Goal: Task Accomplishment & Management: Manage account settings

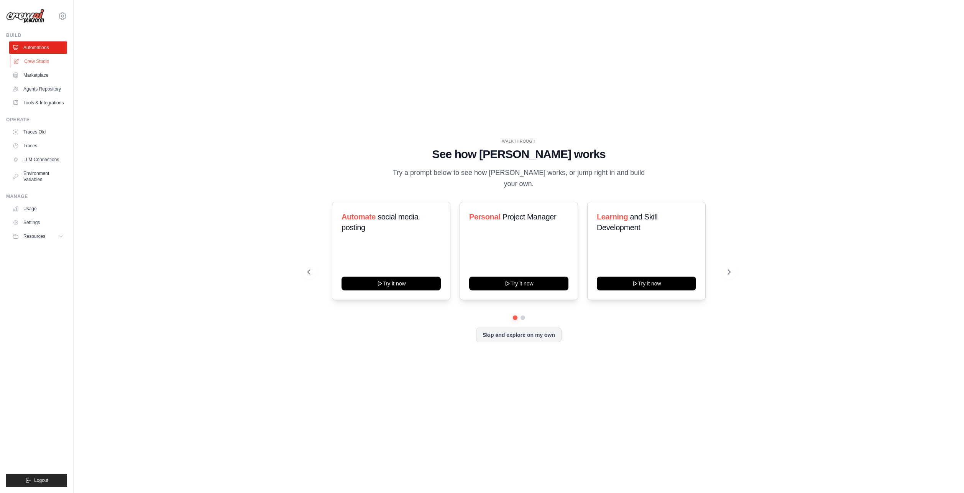
click at [35, 60] on link "Crew Studio" at bounding box center [39, 61] width 58 height 12
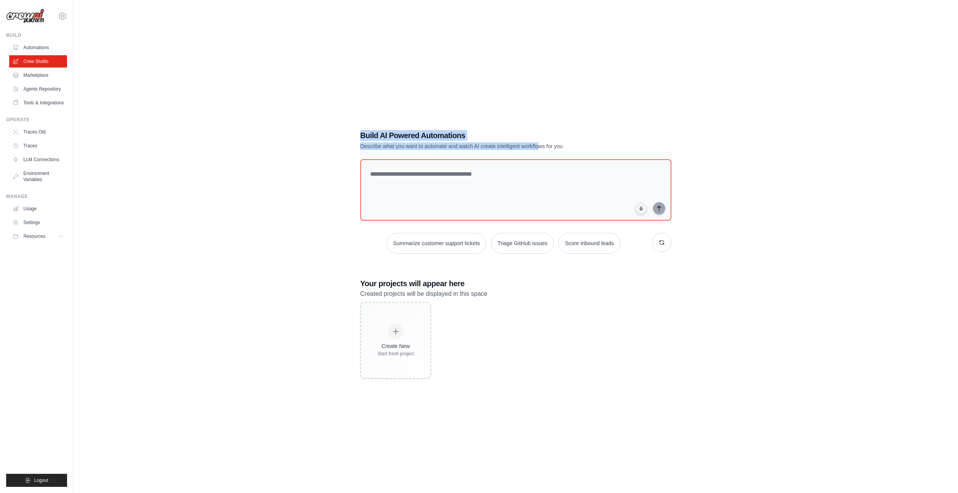
drag, startPoint x: 369, startPoint y: 131, endPoint x: 552, endPoint y: 142, distance: 183.9
click at [552, 142] on div "Build AI Powered Automations Describe what you want to automate and watch AI cr…" at bounding box center [489, 140] width 258 height 20
click at [417, 191] on textarea at bounding box center [516, 190] width 314 height 62
click at [35, 91] on link "Agents Repository" at bounding box center [39, 89] width 58 height 12
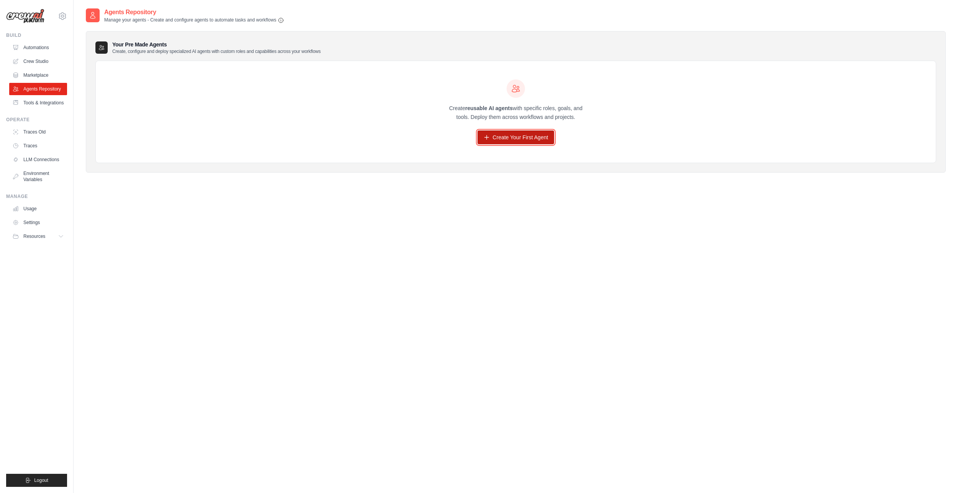
click at [494, 131] on link "Create Your First Agent" at bounding box center [516, 137] width 77 height 14
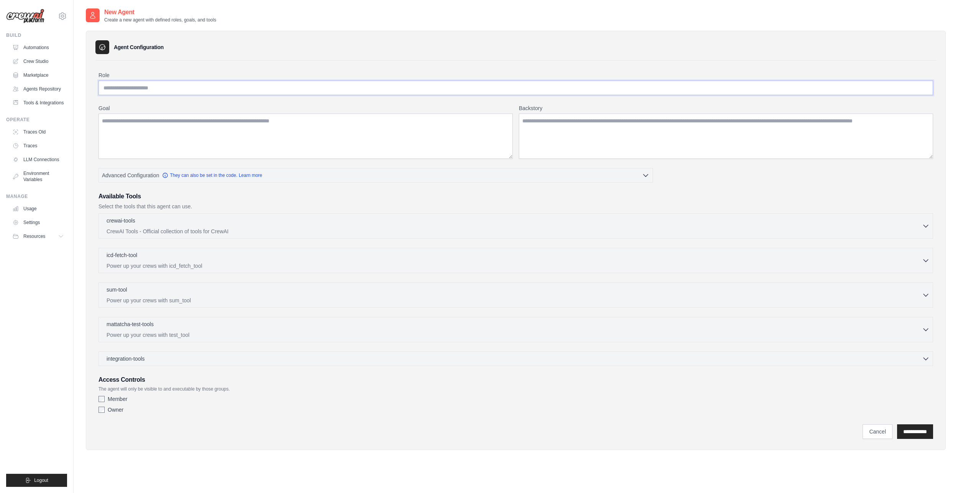
drag, startPoint x: 170, startPoint y: 88, endPoint x: 165, endPoint y: 87, distance: 4.7
click at [170, 88] on input "Role" at bounding box center [516, 88] width 835 height 15
click at [182, 136] on textarea "Goal" at bounding box center [306, 135] width 414 height 45
click at [617, 150] on textarea "Backstory" at bounding box center [726, 135] width 414 height 45
click at [129, 176] on span "Advanced Configuration" at bounding box center [130, 175] width 57 height 8
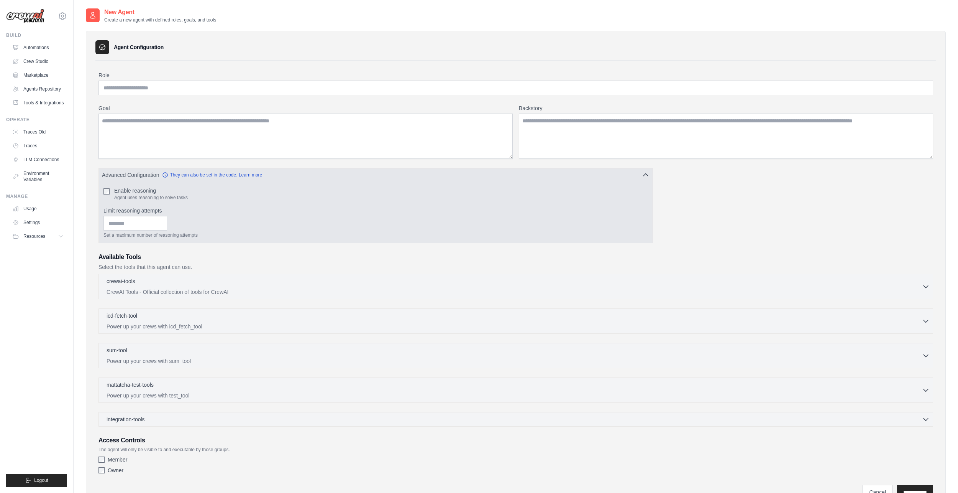
click at [130, 173] on span "Advanced Configuration" at bounding box center [130, 175] width 57 height 8
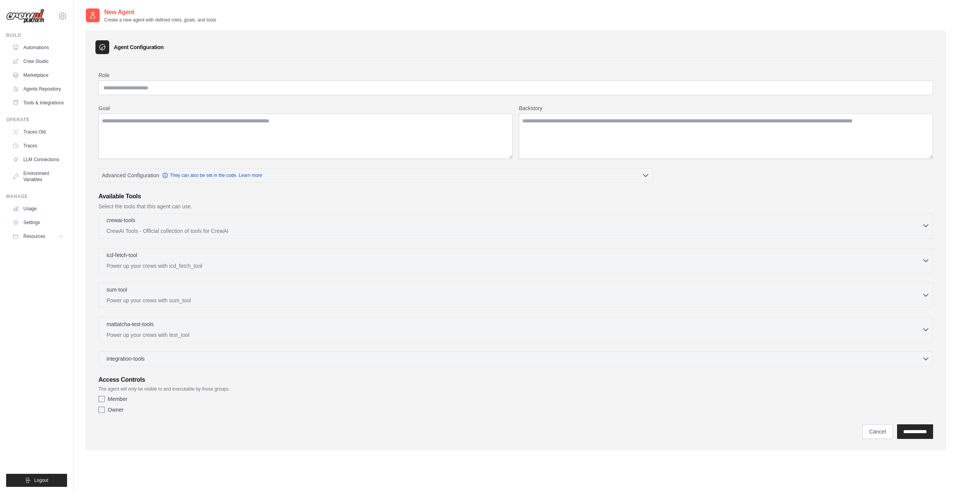
click at [133, 220] on p "crewai-tools" at bounding box center [121, 220] width 29 height 8
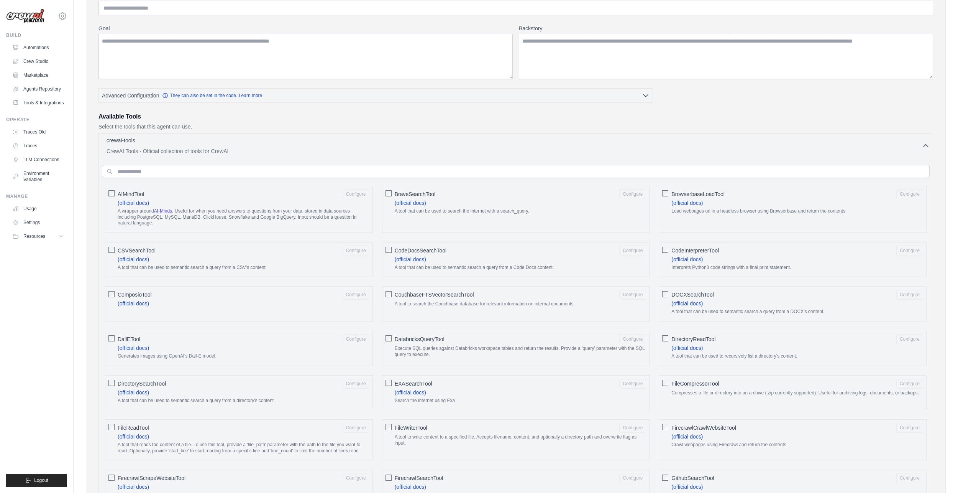
scroll to position [115, 0]
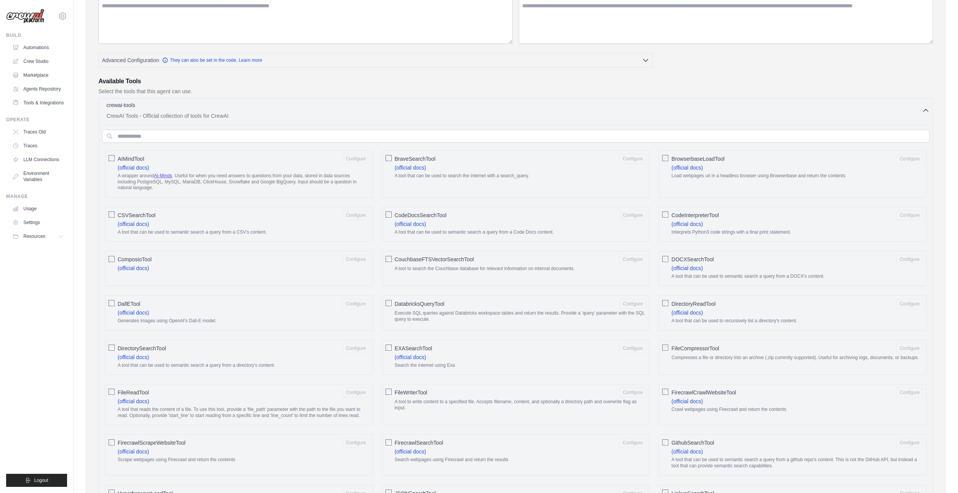
click at [258, 110] on div "crewai-tools 0 selected" at bounding box center [515, 105] width 816 height 9
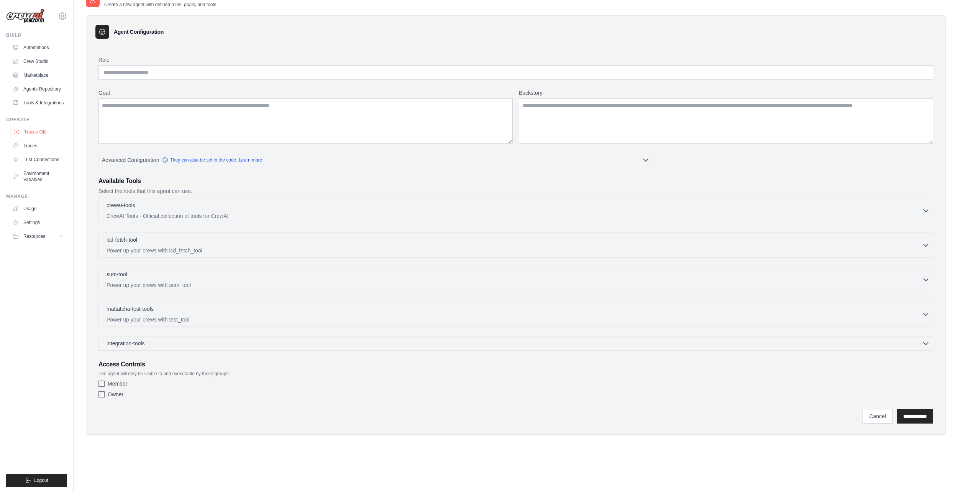
click at [51, 138] on link "Traces Old" at bounding box center [39, 132] width 58 height 12
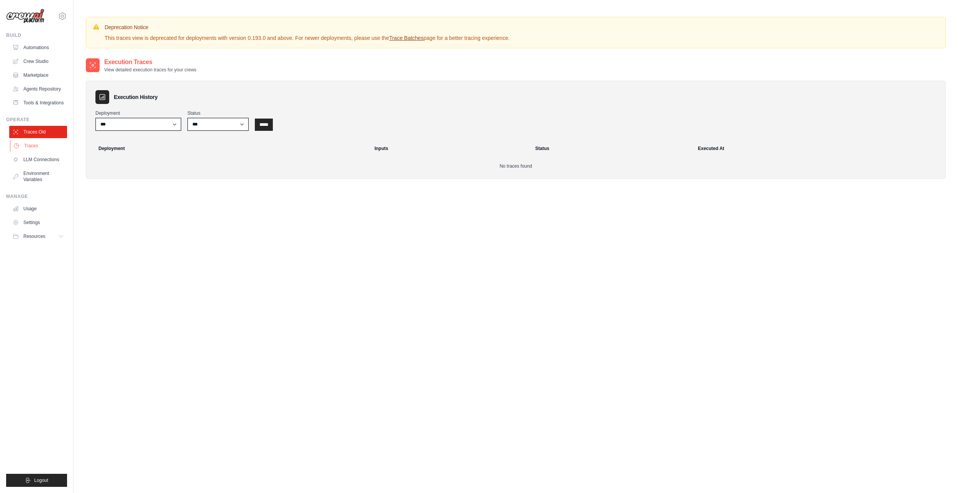
click at [48, 151] on link "Traces" at bounding box center [39, 146] width 58 height 12
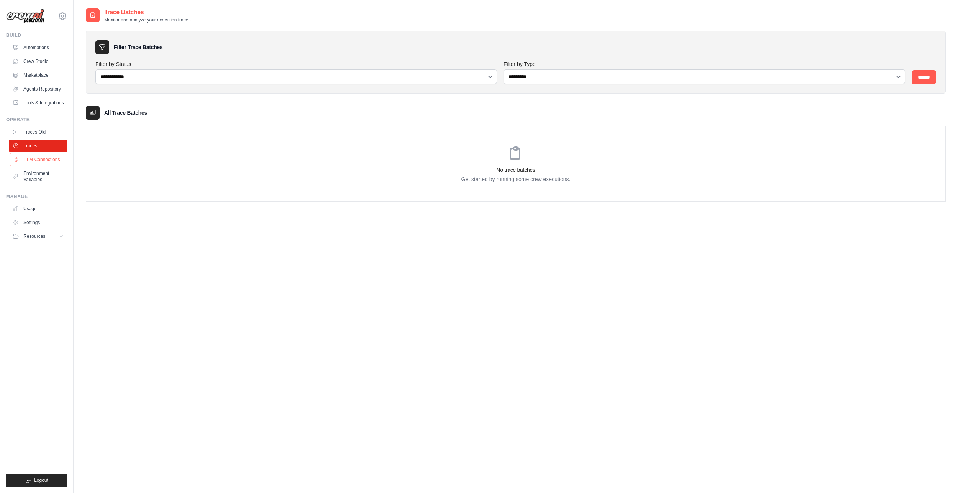
click at [54, 166] on link "LLM Connections" at bounding box center [39, 159] width 58 height 12
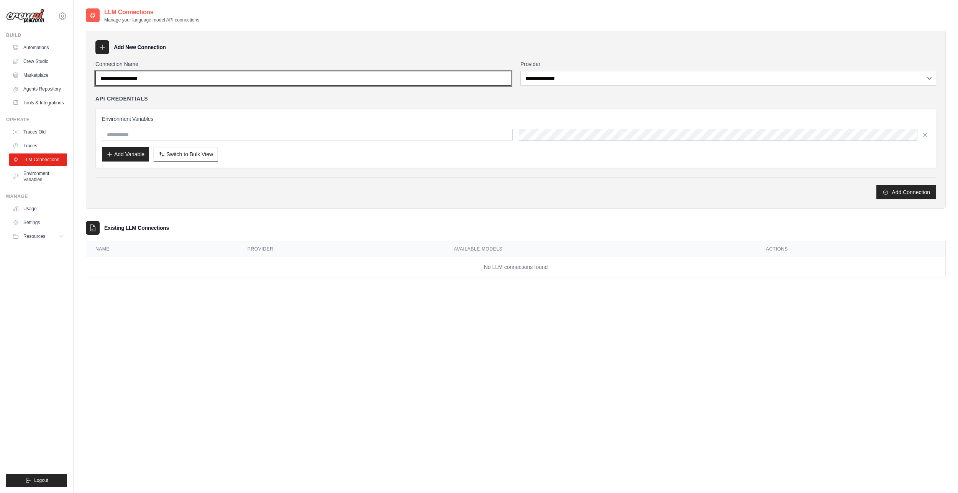
click at [154, 81] on input "Connection Name" at bounding box center [303, 78] width 416 height 15
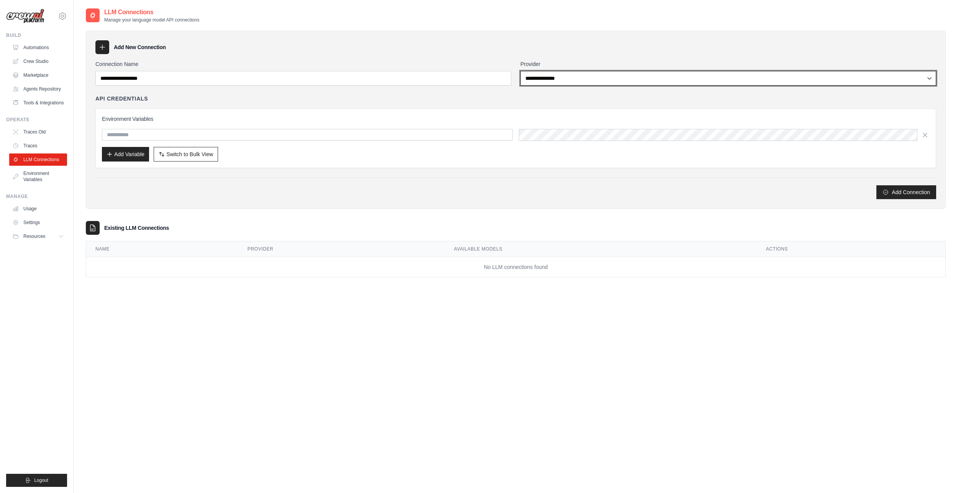
click at [571, 73] on select "**********" at bounding box center [729, 78] width 416 height 15
select select "******"
click at [521, 71] on select "**********" at bounding box center [729, 78] width 416 height 15
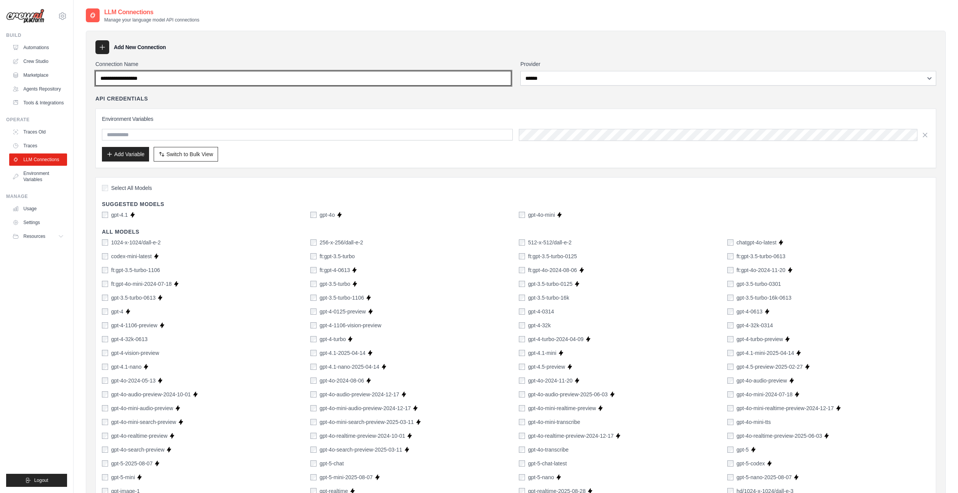
click at [309, 82] on input "Connection Name" at bounding box center [303, 78] width 416 height 15
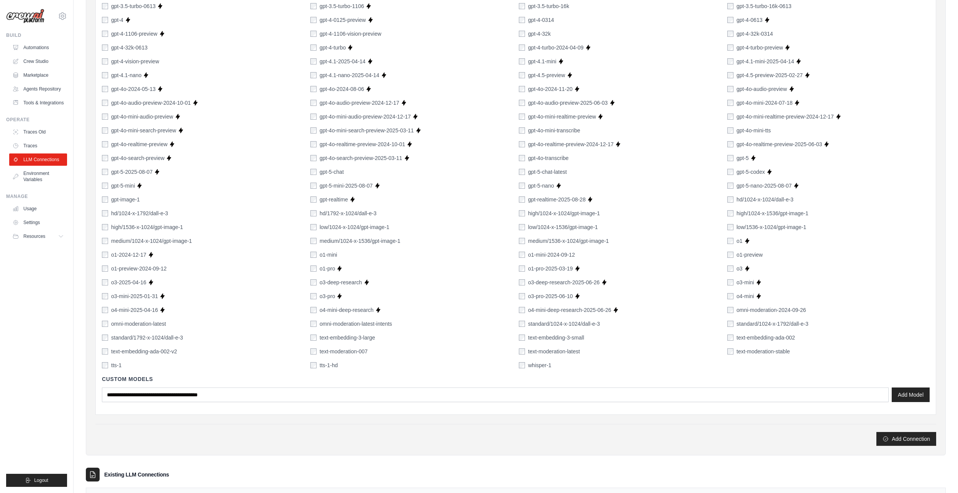
scroll to position [342, 0]
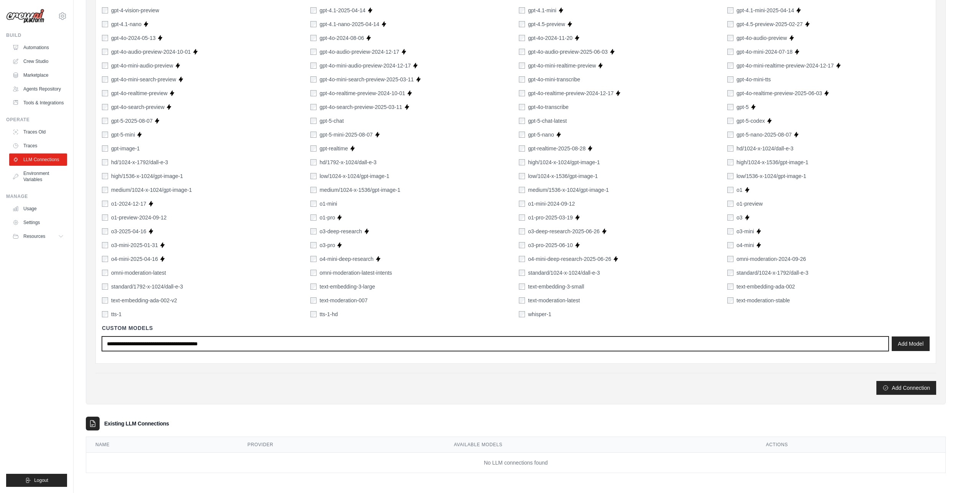
click at [227, 347] on input "text" at bounding box center [495, 343] width 787 height 15
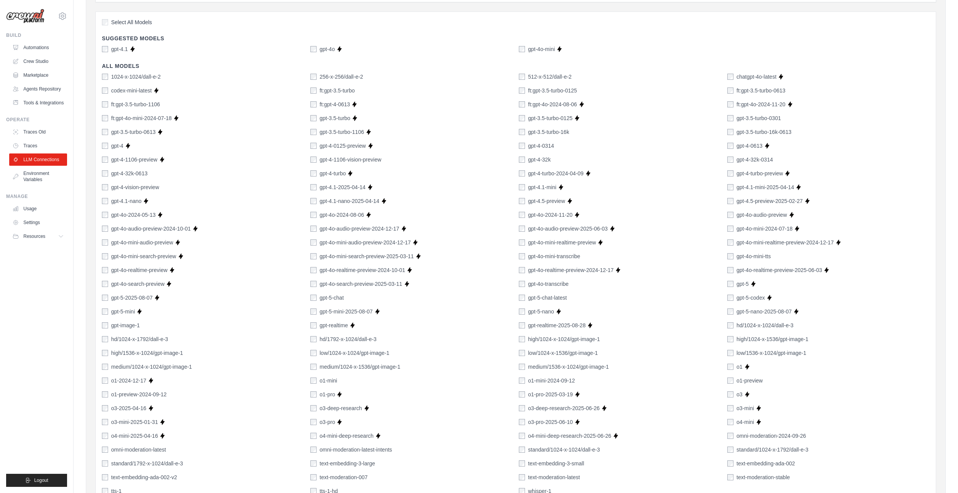
scroll to position [36, 0]
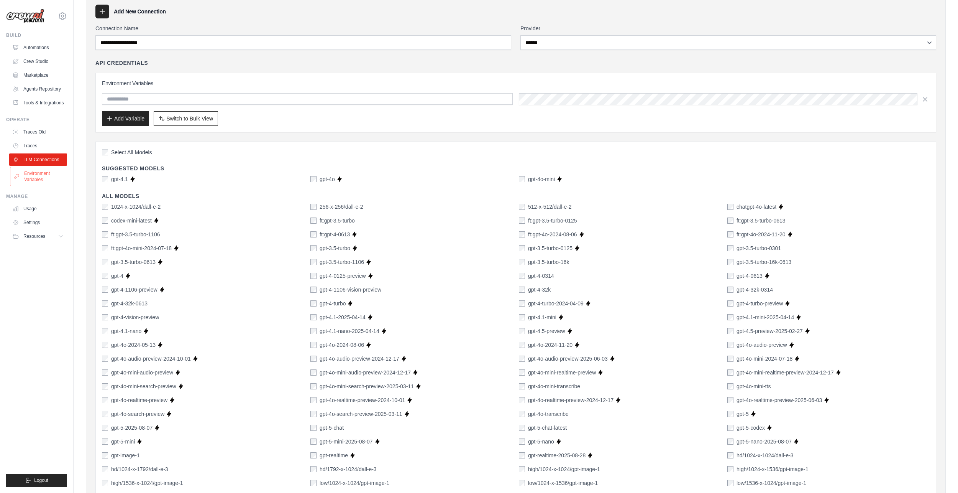
click at [35, 184] on link "Environment Variables" at bounding box center [39, 176] width 58 height 18
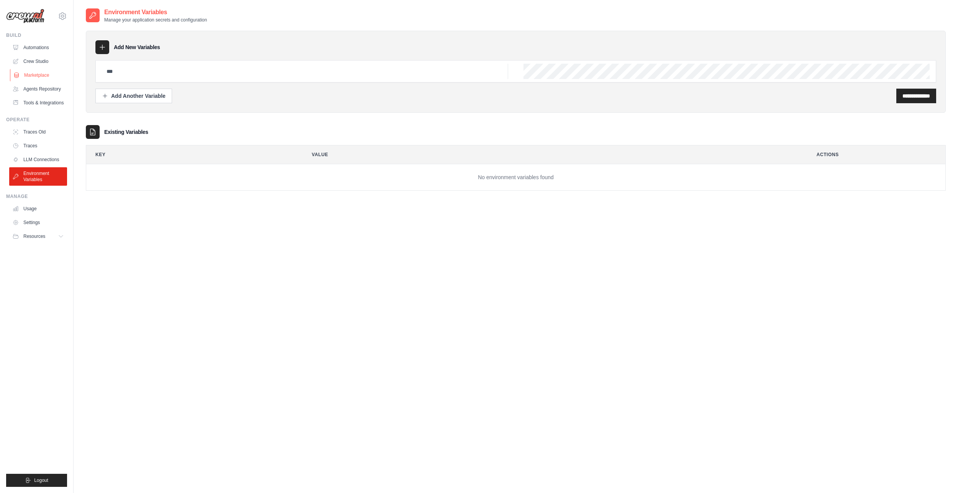
click at [43, 74] on link "Marketplace" at bounding box center [39, 75] width 58 height 12
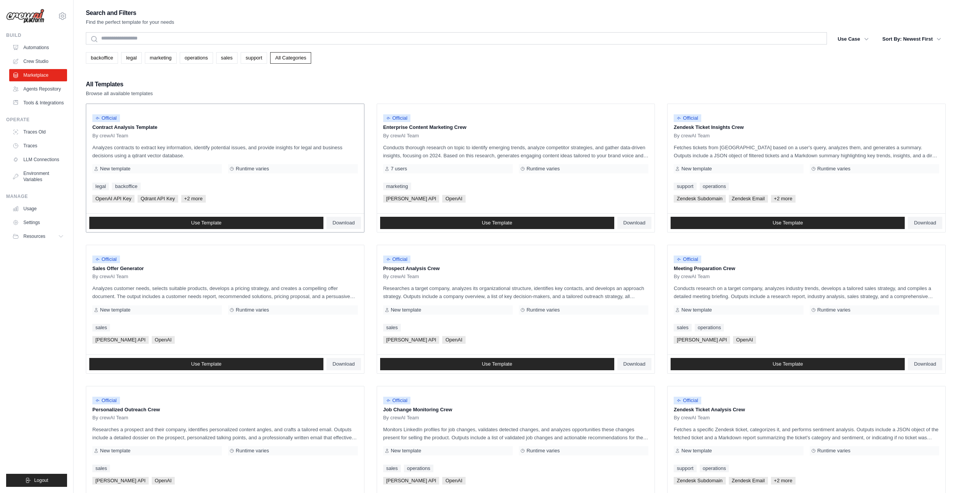
drag, startPoint x: 101, startPoint y: 125, endPoint x: 169, endPoint y: 124, distance: 68.2
click at [169, 124] on p "Contract Analysis Template" at bounding box center [225, 127] width 266 height 8
click at [542, 92] on div "All Templates Browse all available templates" at bounding box center [516, 88] width 860 height 18
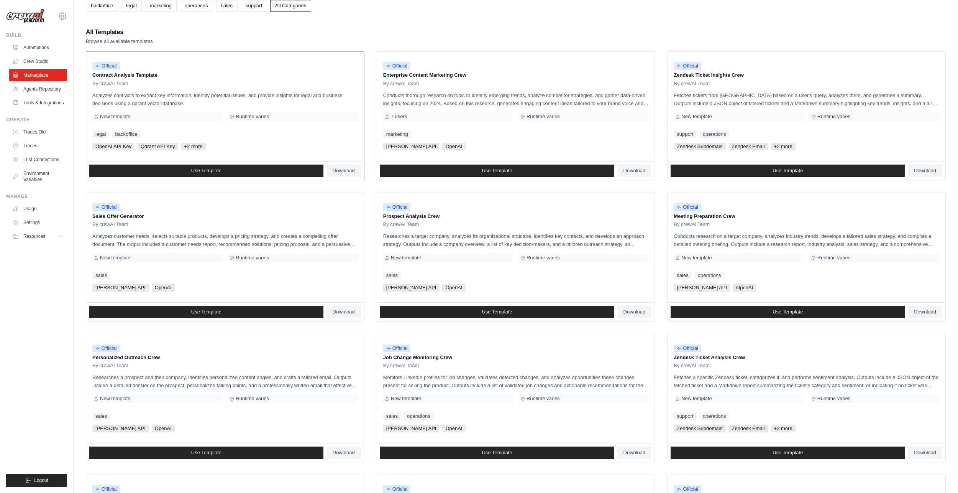
scroll to position [77, 0]
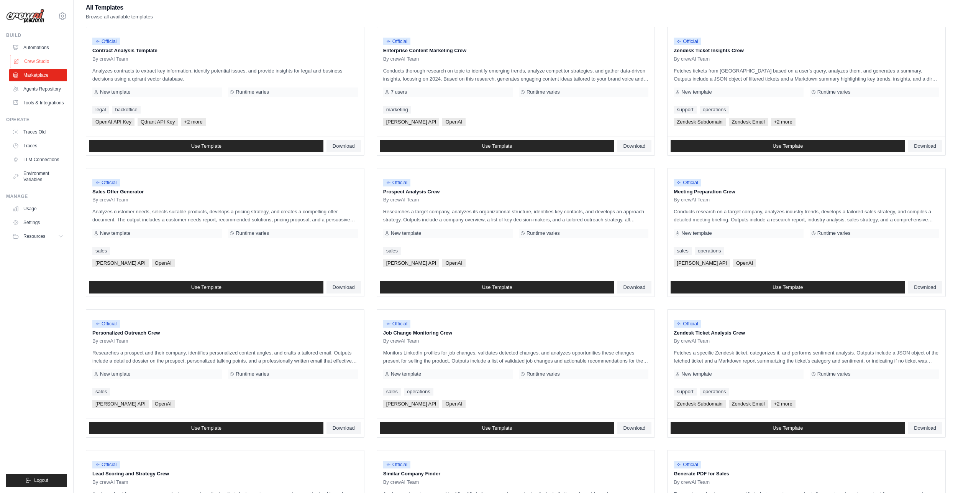
click at [30, 61] on link "Crew Studio" at bounding box center [39, 61] width 58 height 12
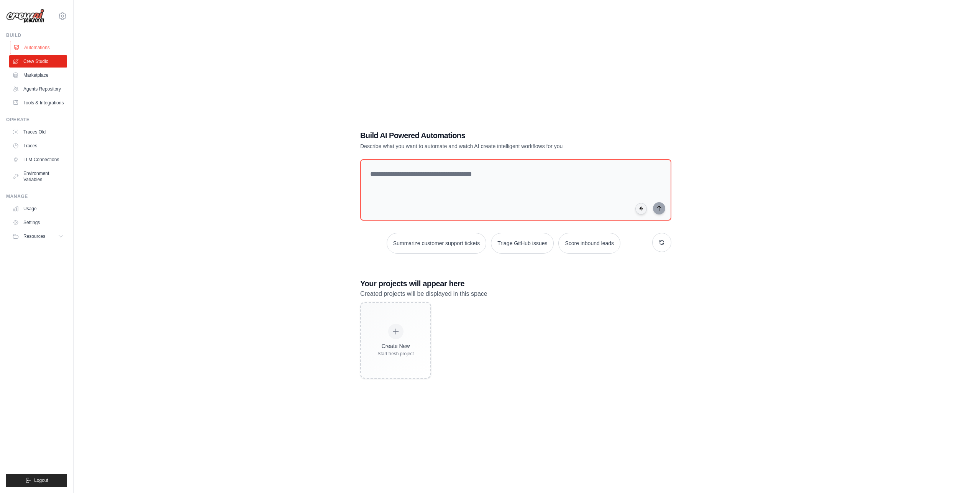
click at [37, 47] on link "Automations" at bounding box center [39, 47] width 58 height 12
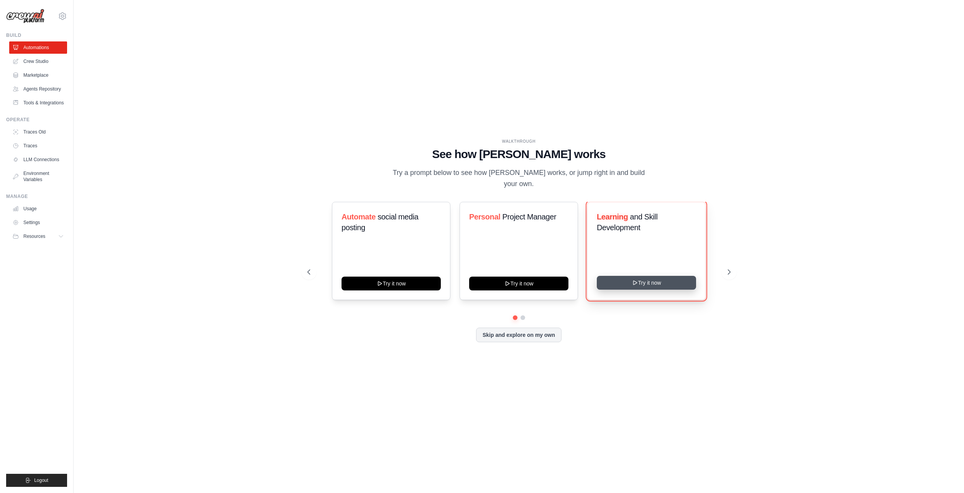
click at [641, 280] on button "Try it now" at bounding box center [646, 283] width 99 height 14
click at [38, 242] on button "Resources" at bounding box center [39, 236] width 58 height 12
click at [31, 63] on link "Crew Studio" at bounding box center [39, 61] width 58 height 12
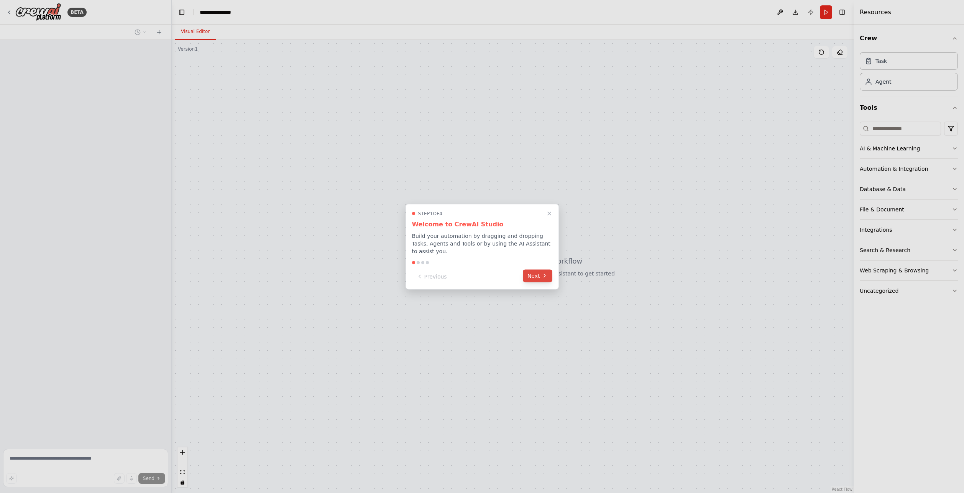
click at [549, 276] on button "Next" at bounding box center [538, 275] width 30 height 13
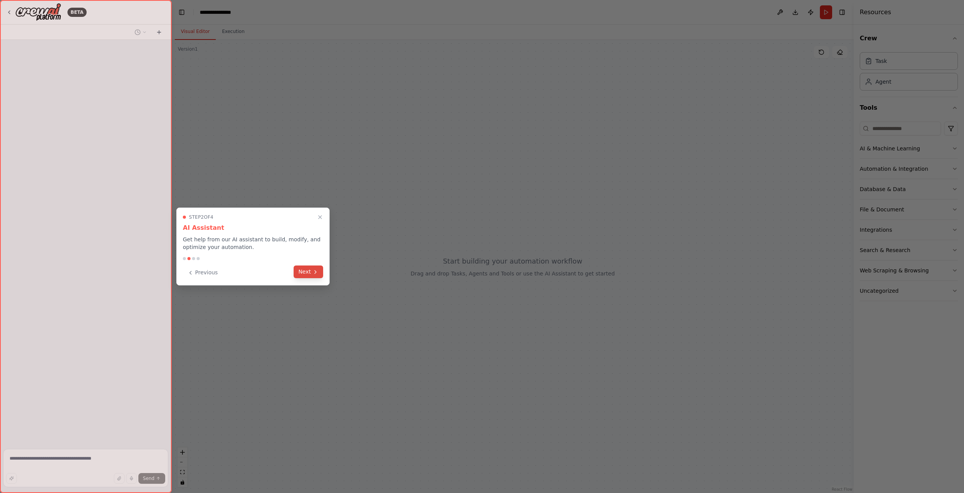
click at [314, 271] on icon at bounding box center [315, 272] width 6 height 6
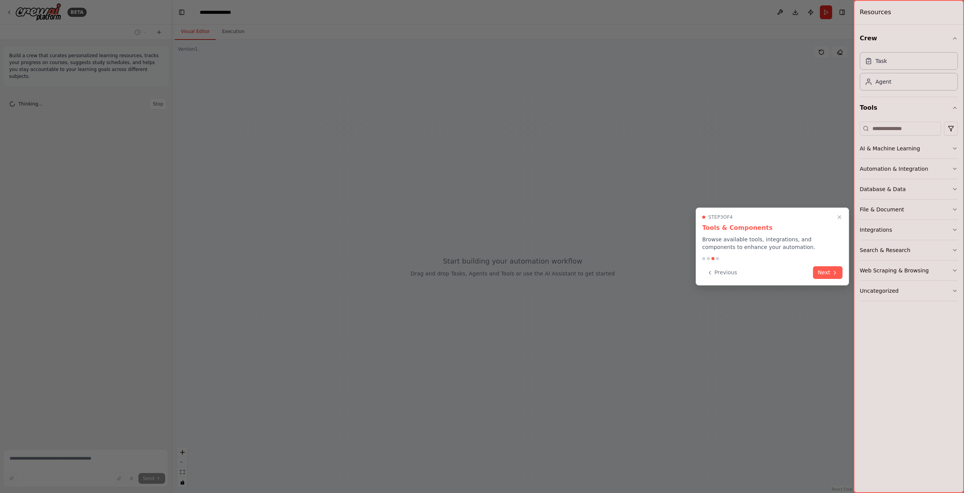
click at [826, 270] on button "Next" at bounding box center [828, 272] width 30 height 13
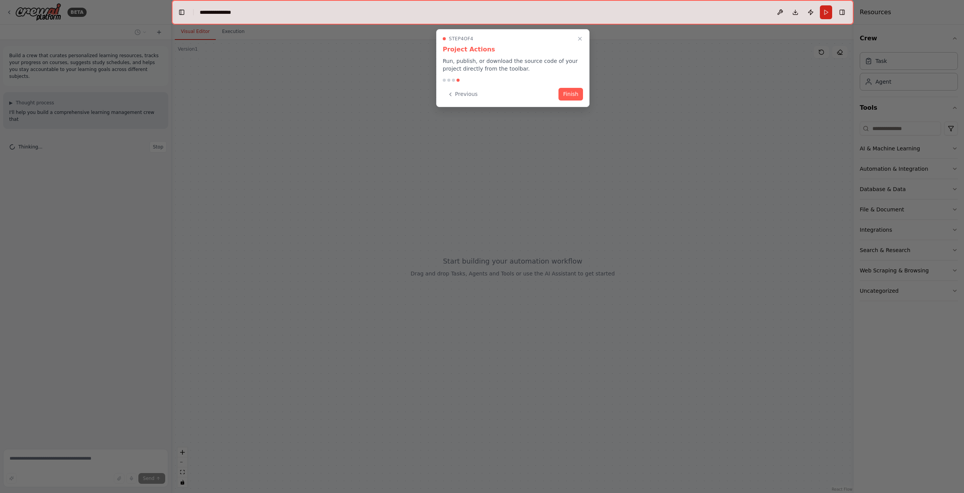
click at [570, 89] on button "Finish" at bounding box center [571, 94] width 25 height 13
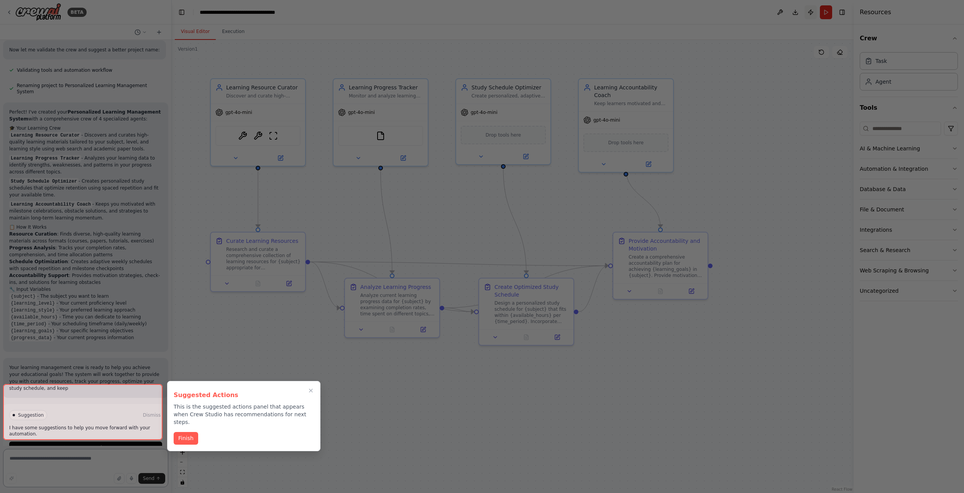
scroll to position [431, 0]
click at [180, 431] on button "Finish" at bounding box center [186, 437] width 25 height 13
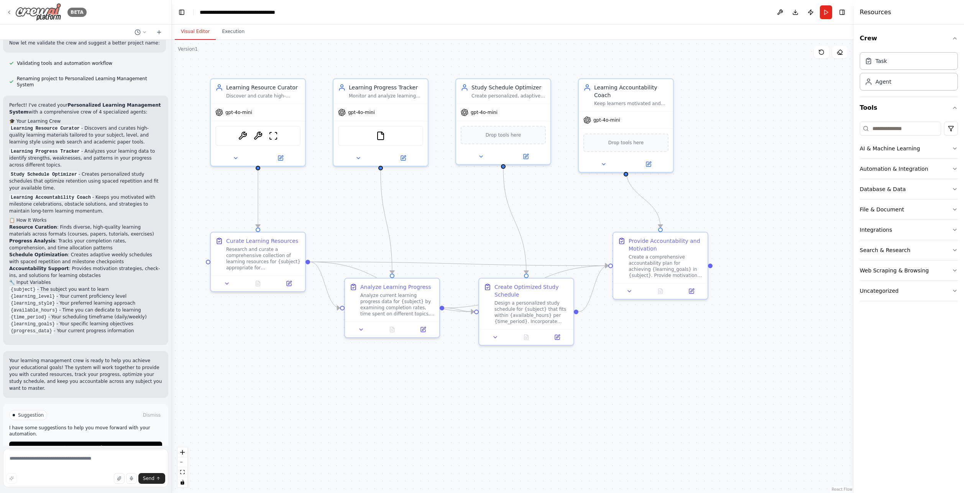
click at [12, 12] on icon at bounding box center [9, 12] width 6 height 6
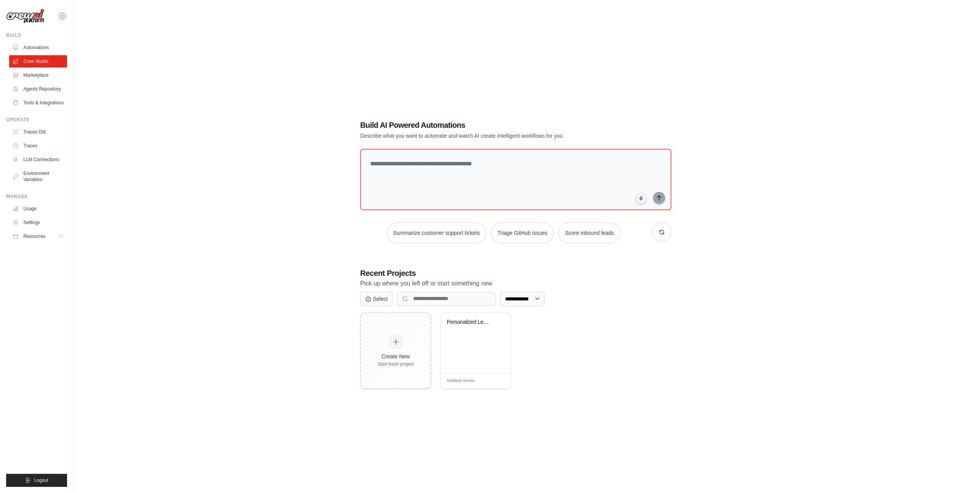
click at [62, 250] on ul "Build Automations Crew Studio Marketplace Agents Repository Resources Blog" at bounding box center [36, 259] width 61 height 454
click at [59, 242] on button "Resources" at bounding box center [39, 236] width 58 height 12
click at [47, 252] on span "Documentation" at bounding box center [42, 249] width 31 height 6
click at [272, 225] on div "**********" at bounding box center [516, 254] width 860 height 493
click at [53, 86] on link "Agents Repository" at bounding box center [39, 89] width 58 height 12
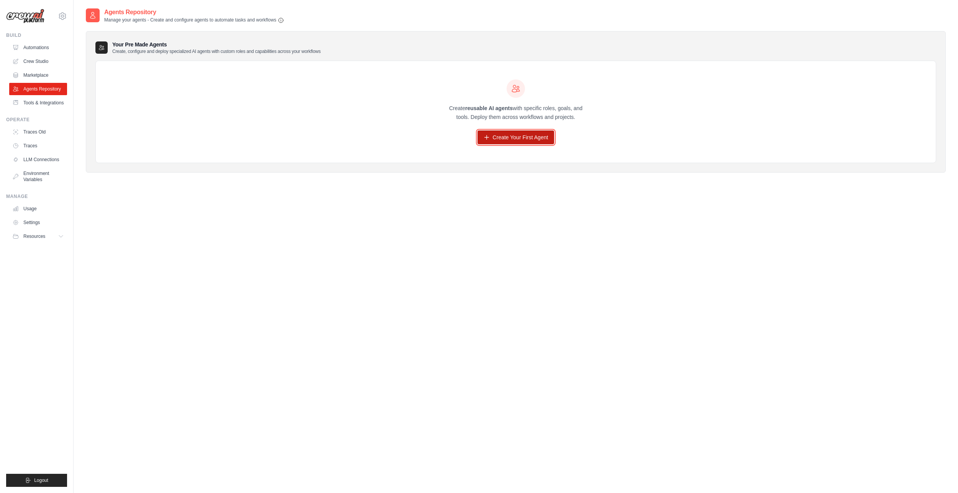
click at [500, 138] on link "Create Your First Agent" at bounding box center [516, 137] width 77 height 14
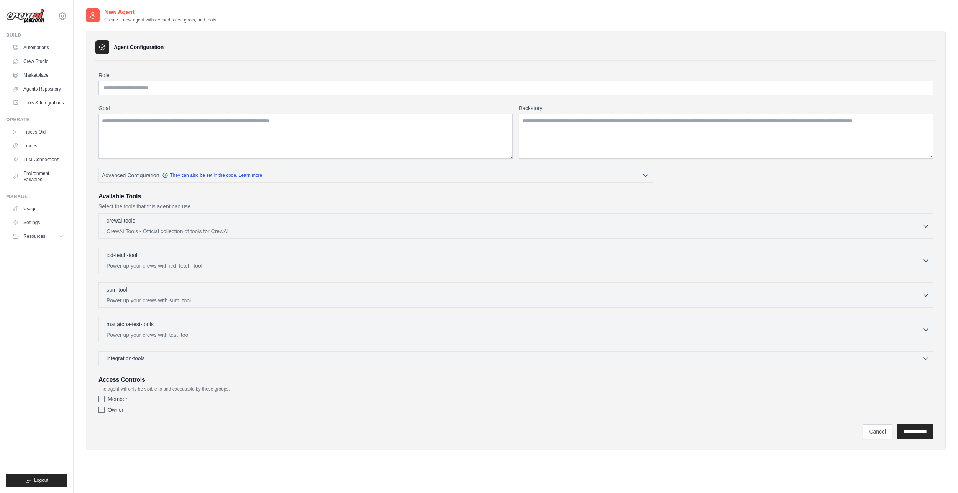
click at [155, 360] on div "integration-tools 0 selected" at bounding box center [518, 358] width 823 height 8
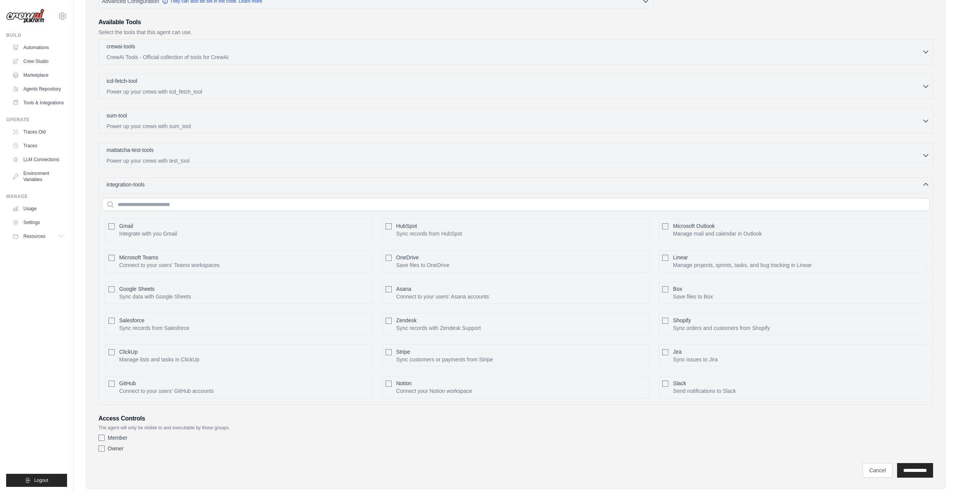
scroll to position [190, 0]
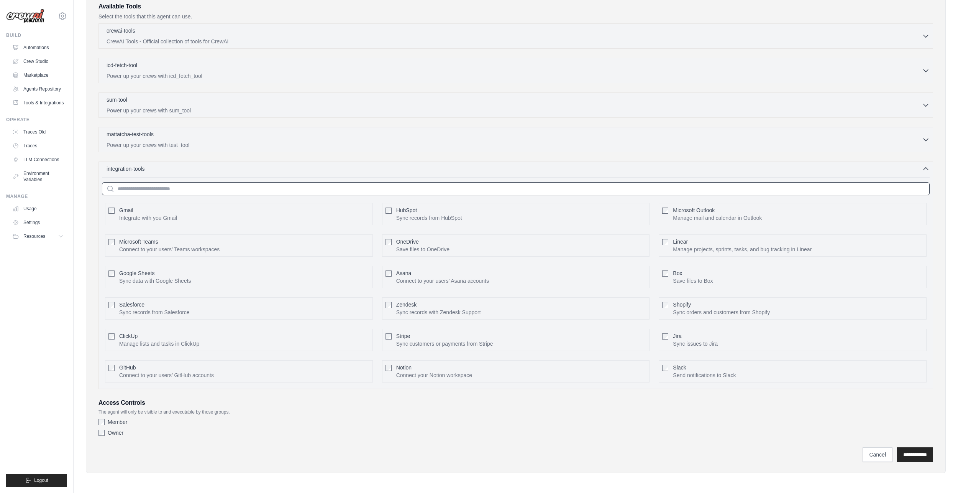
click at [588, 188] on input "text" at bounding box center [516, 188] width 828 height 13
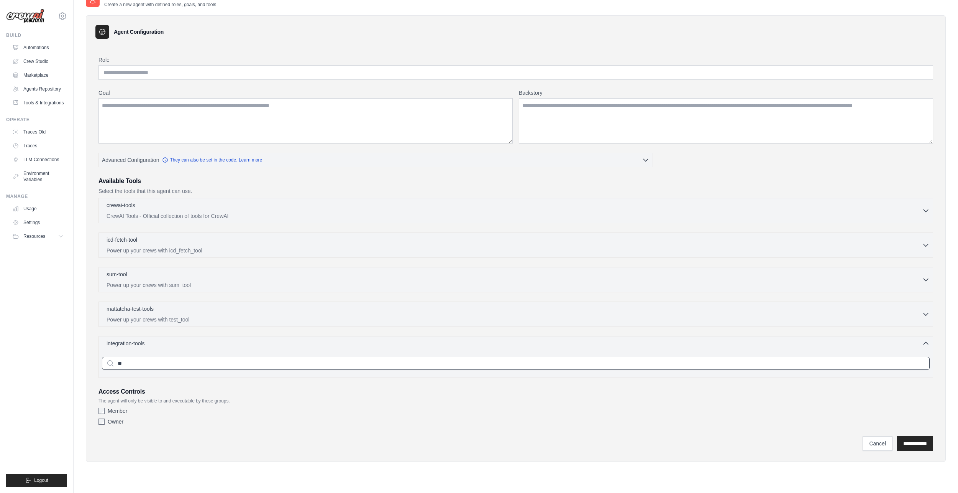
scroll to position [15, 0]
type input "*"
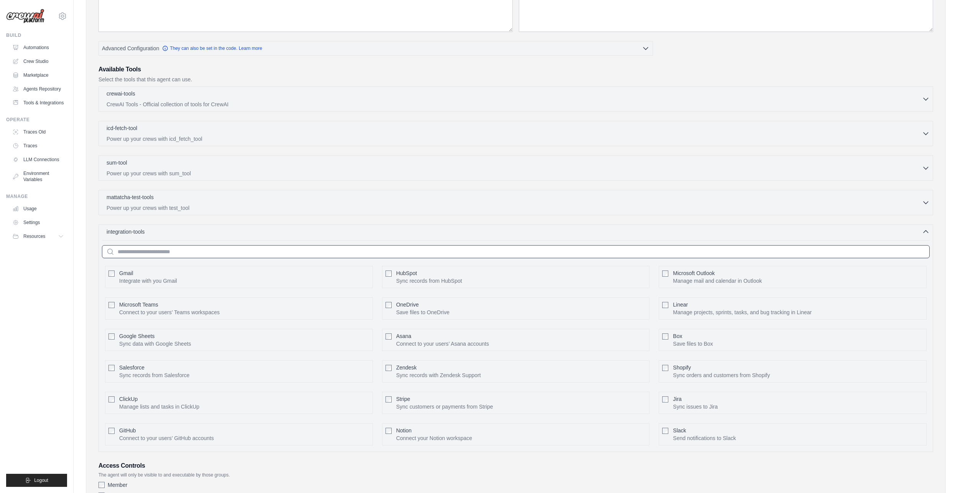
scroll to position [190, 0]
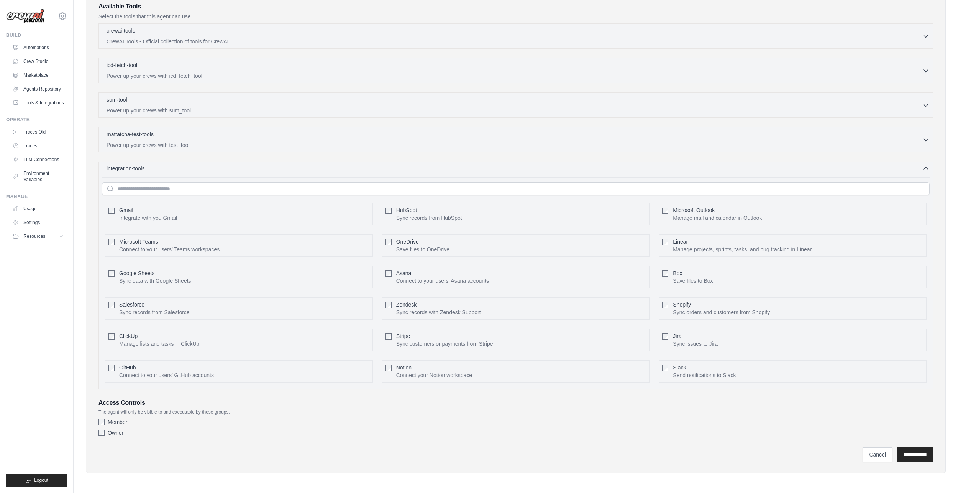
click at [293, 170] on div "integration-tools 0 selected" at bounding box center [518, 168] width 823 height 8
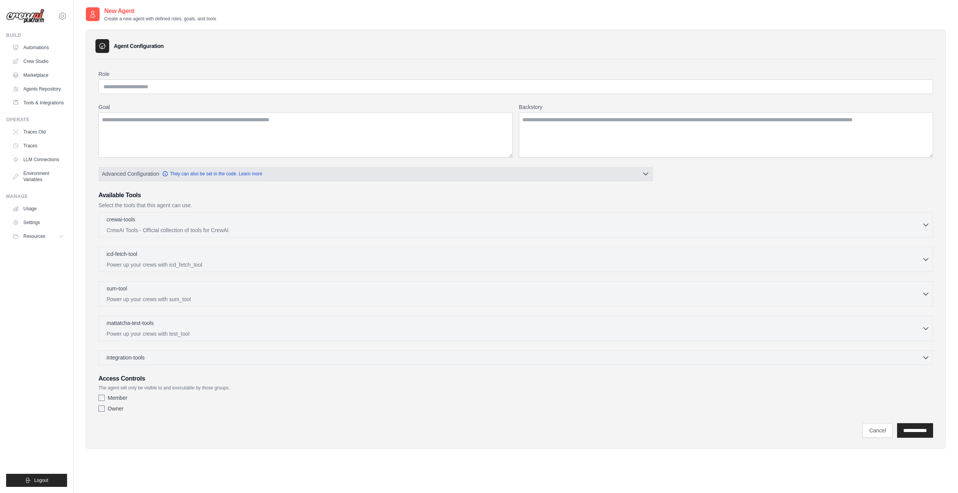
scroll to position [0, 0]
click at [229, 175] on link "They can also be set in the code. Learn more" at bounding box center [212, 175] width 100 height 6
